Goal: Complete application form

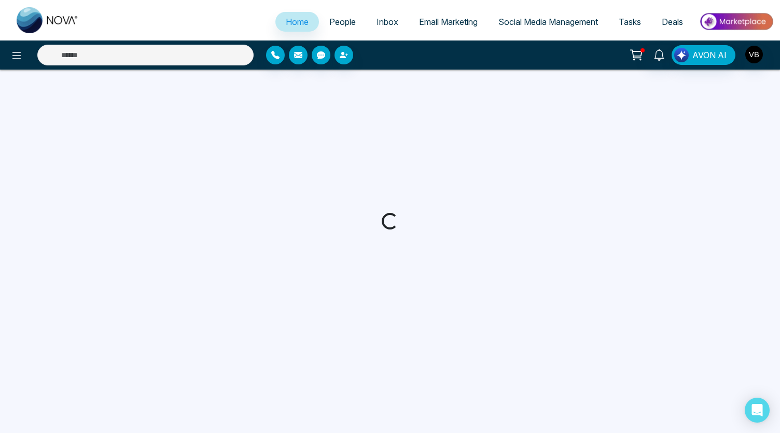
select select "*"
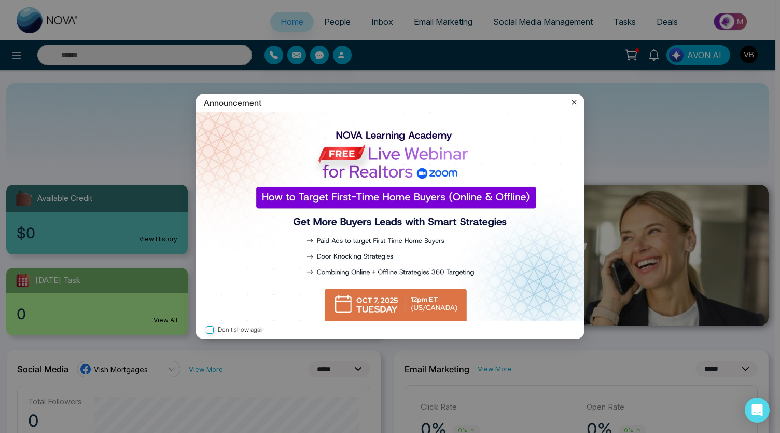
click at [410, 303] on img at bounding box center [390, 216] width 389 height 209
click at [574, 101] on icon at bounding box center [574, 102] width 10 height 10
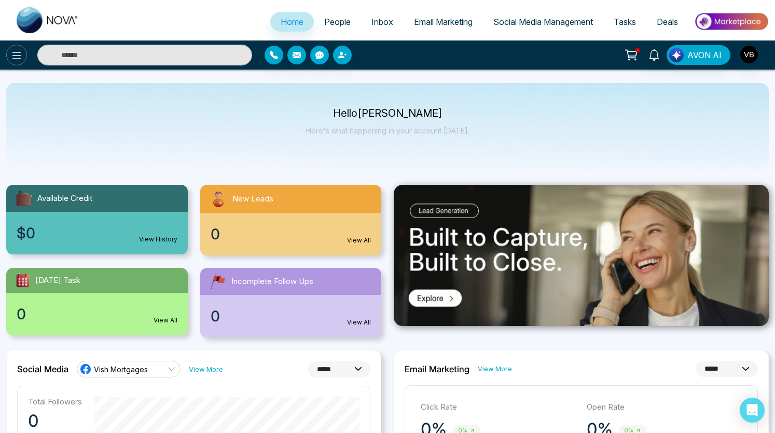
click at [12, 54] on icon at bounding box center [16, 55] width 12 height 12
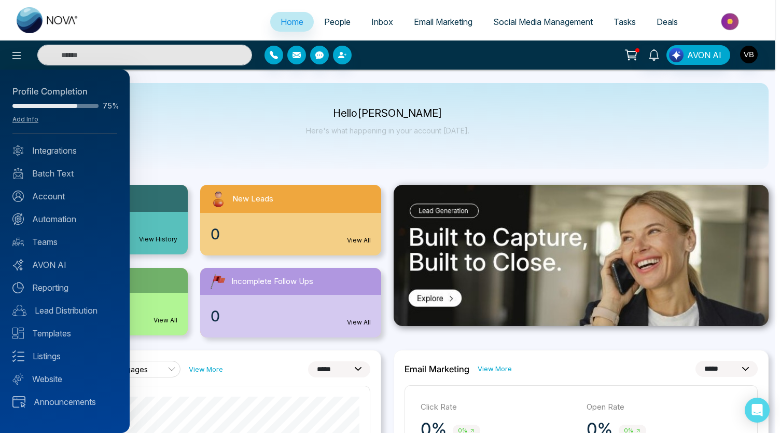
click at [23, 114] on div "Profile Completion 75% Add Info" at bounding box center [64, 109] width 105 height 49
click at [25, 121] on link "Add Info" at bounding box center [25, 119] width 26 height 8
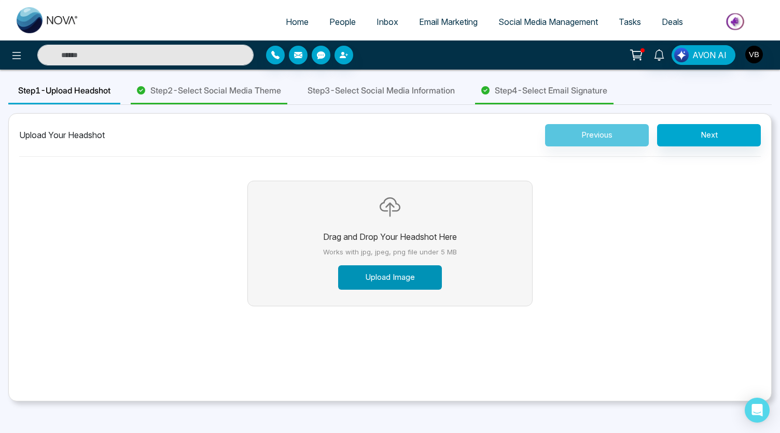
click at [388, 276] on button "Upload Image" at bounding box center [390, 277] width 104 height 24
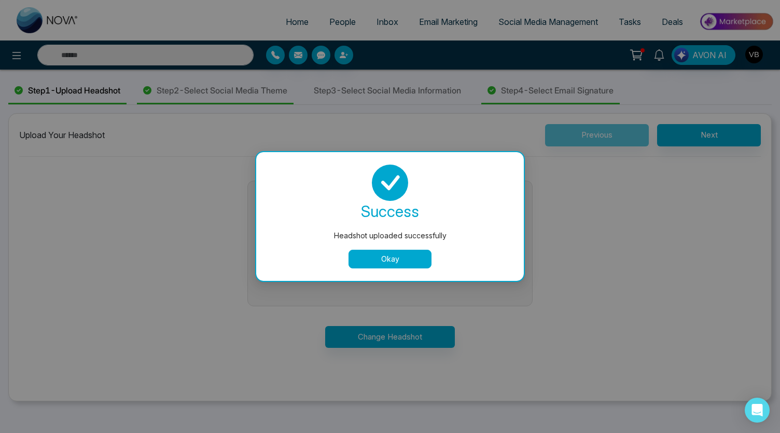
click at [401, 258] on button "Okay" at bounding box center [390, 259] width 83 height 19
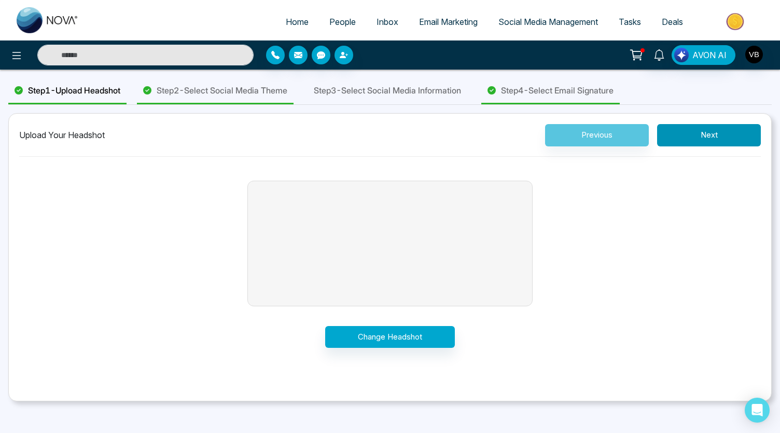
click at [722, 143] on button "Next" at bounding box center [709, 135] width 104 height 22
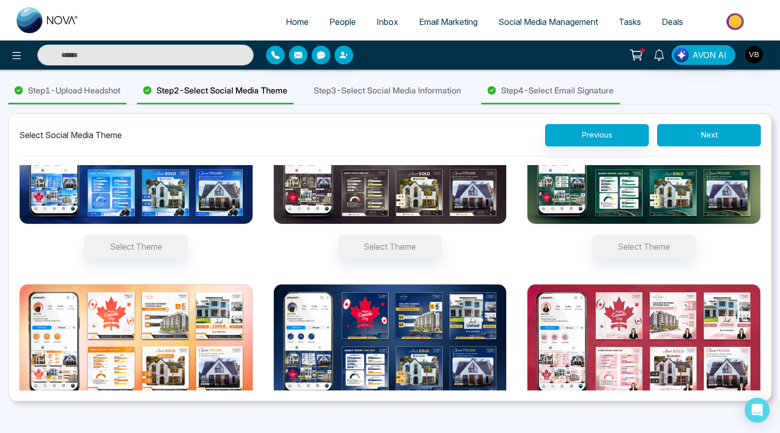
scroll to position [106, 0]
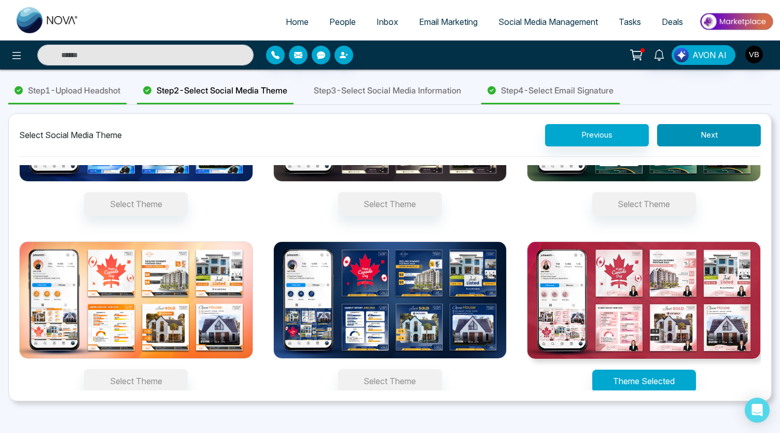
click at [705, 136] on button "Next" at bounding box center [709, 135] width 104 height 22
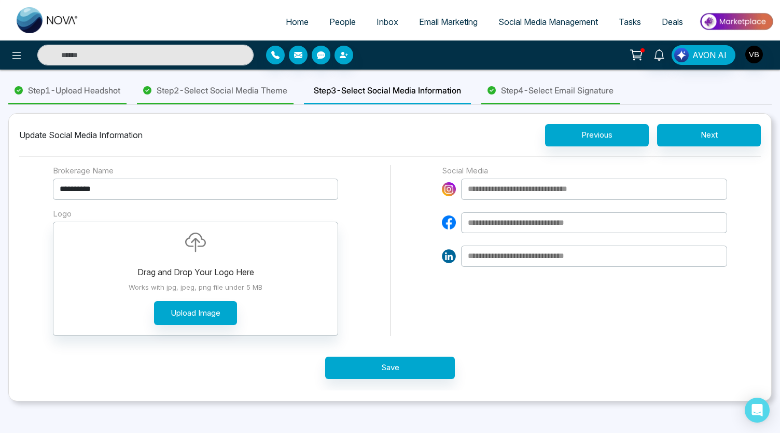
click at [511, 221] on input at bounding box center [594, 222] width 266 height 21
paste input "**********"
type input "**********"
click at [513, 190] on input at bounding box center [594, 189] width 266 height 21
paste input "**********"
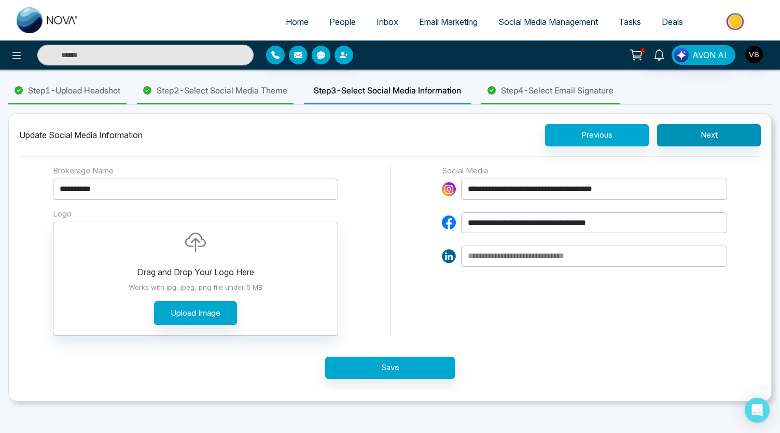
type input "**********"
click at [719, 134] on button "Next" at bounding box center [709, 135] width 104 height 22
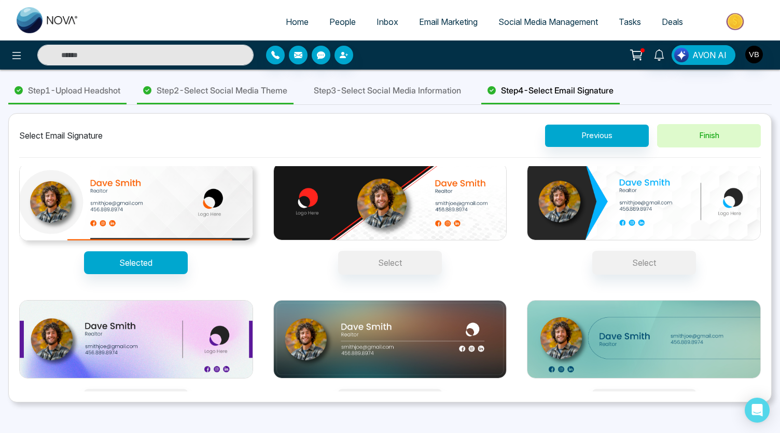
scroll to position [0, 0]
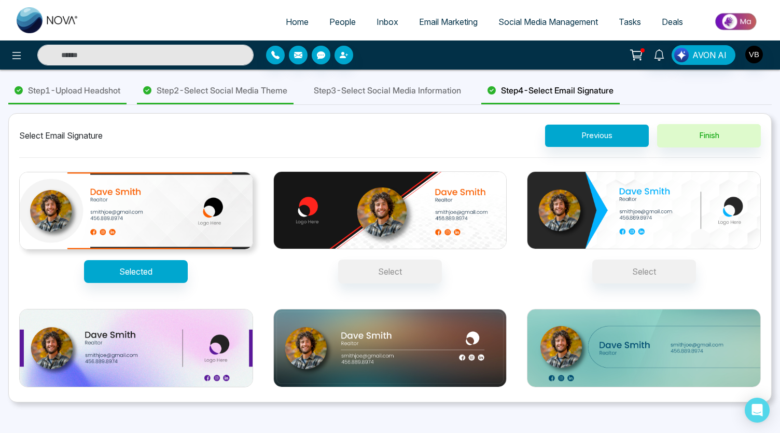
click at [449, 91] on span "Step 3 - Select Social Media Information" at bounding box center [387, 90] width 147 height 12
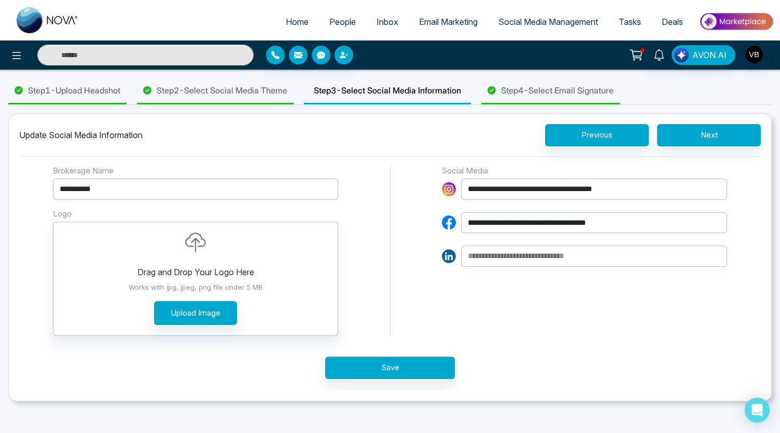
click at [541, 85] on span "Step 4 - Select Email Signature" at bounding box center [557, 90] width 113 height 12
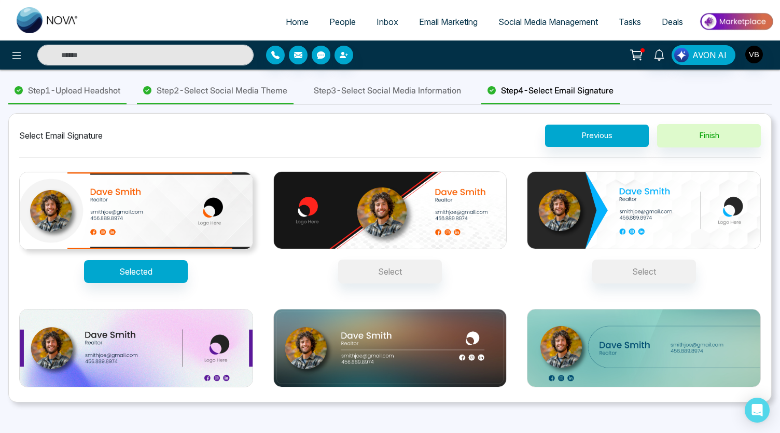
click at [109, 89] on span "Step 1 - Upload Headshot" at bounding box center [74, 90] width 92 height 12
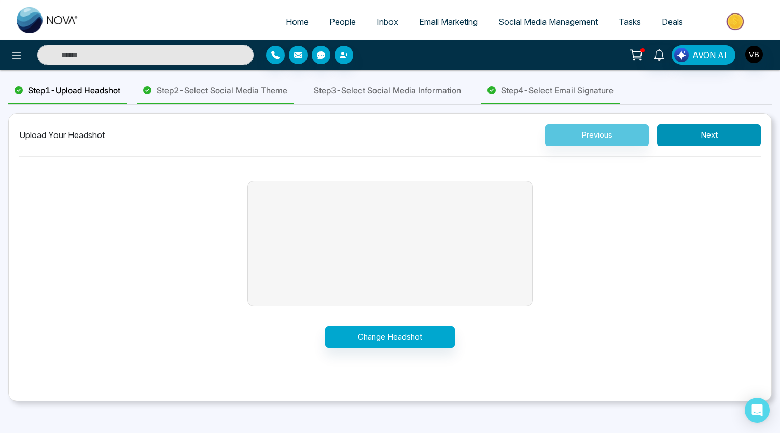
click at [692, 133] on button "Next" at bounding box center [709, 135] width 104 height 22
